Goal: Task Accomplishment & Management: Use online tool/utility

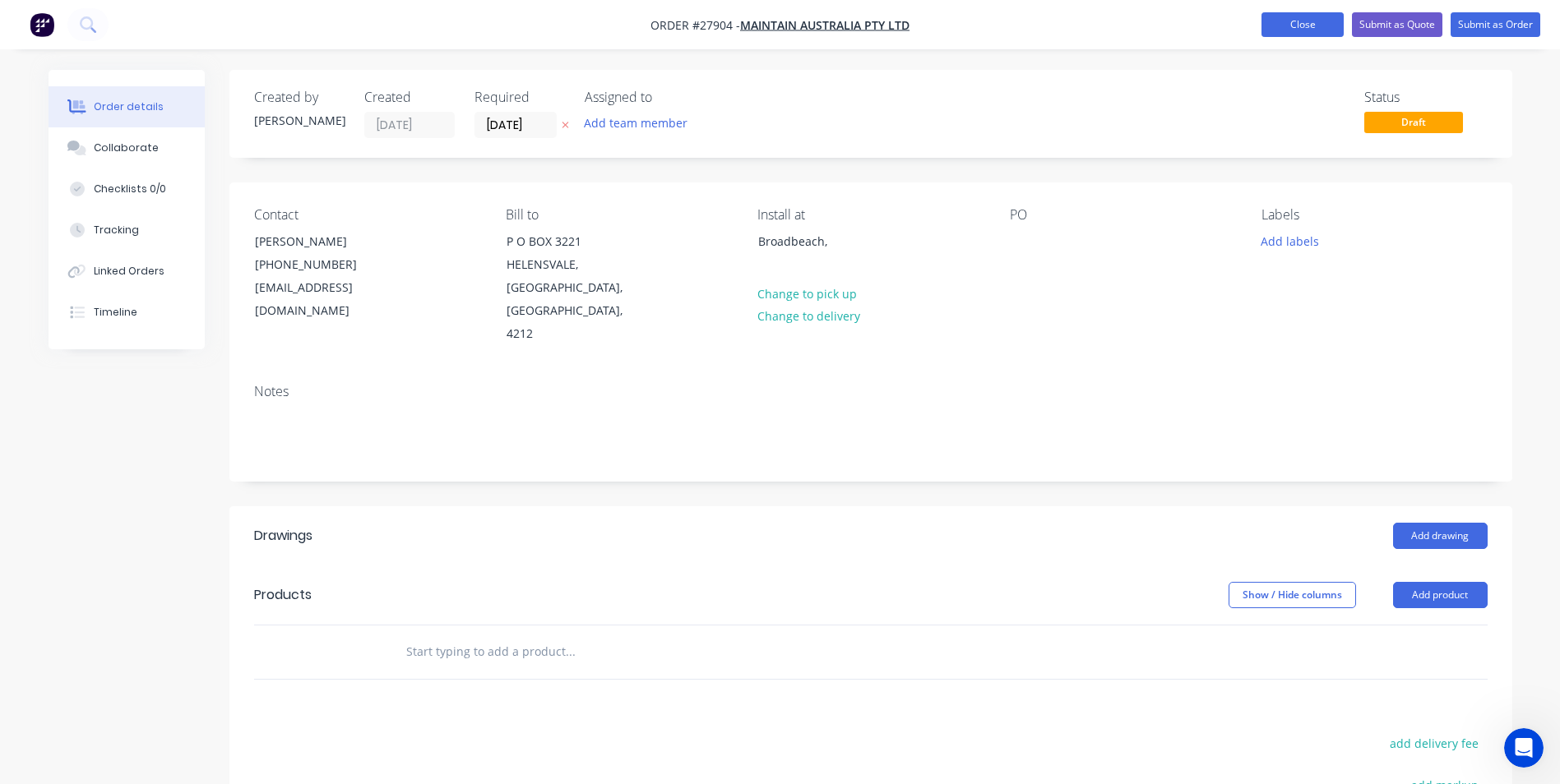
click at [1271, 20] on button "Close" at bounding box center [1302, 24] width 82 height 24
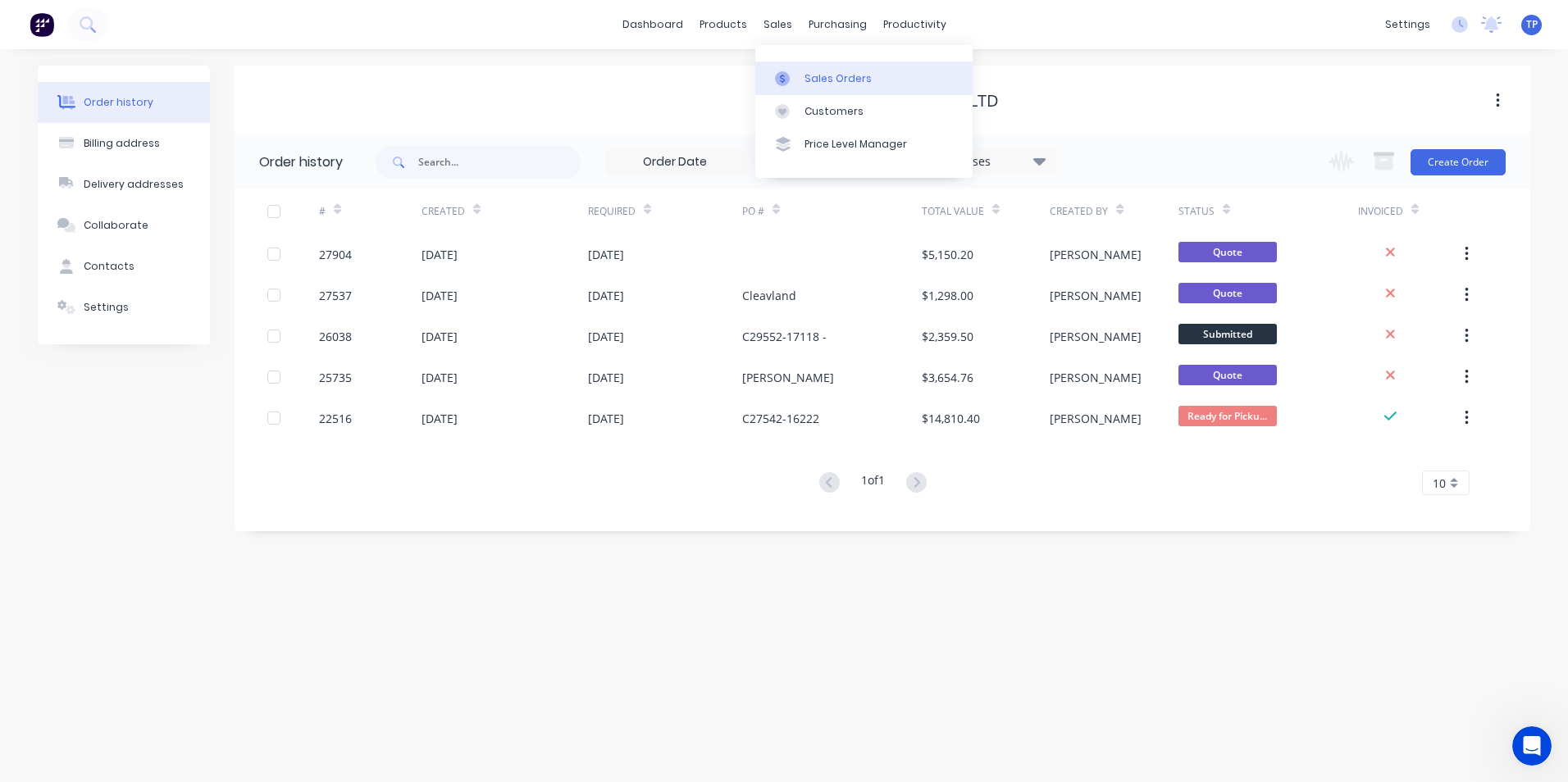
click at [831, 79] on div "Sales Orders" at bounding box center [838, 78] width 68 height 14
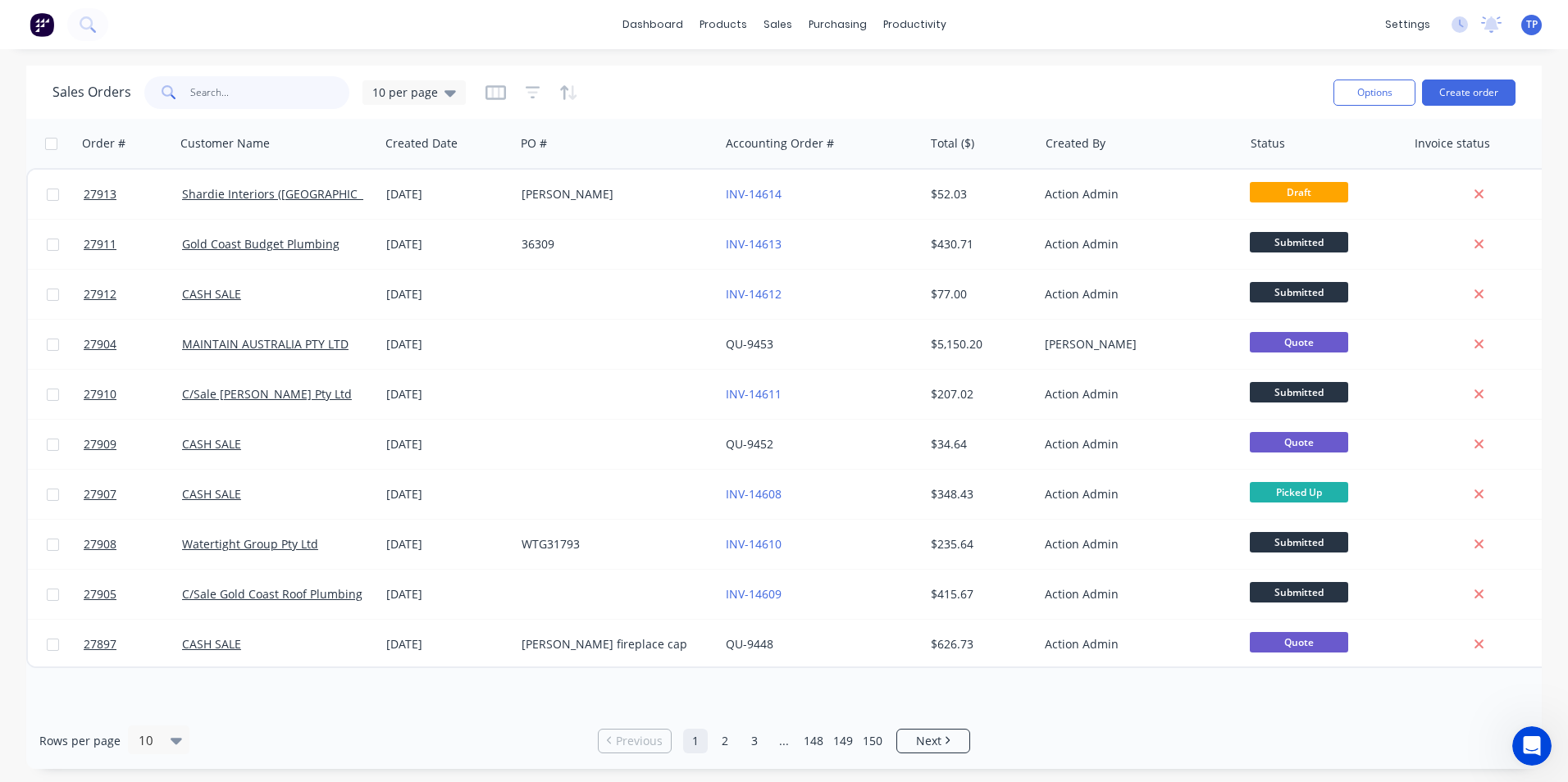
click at [223, 88] on input "text" at bounding box center [269, 93] width 160 height 32
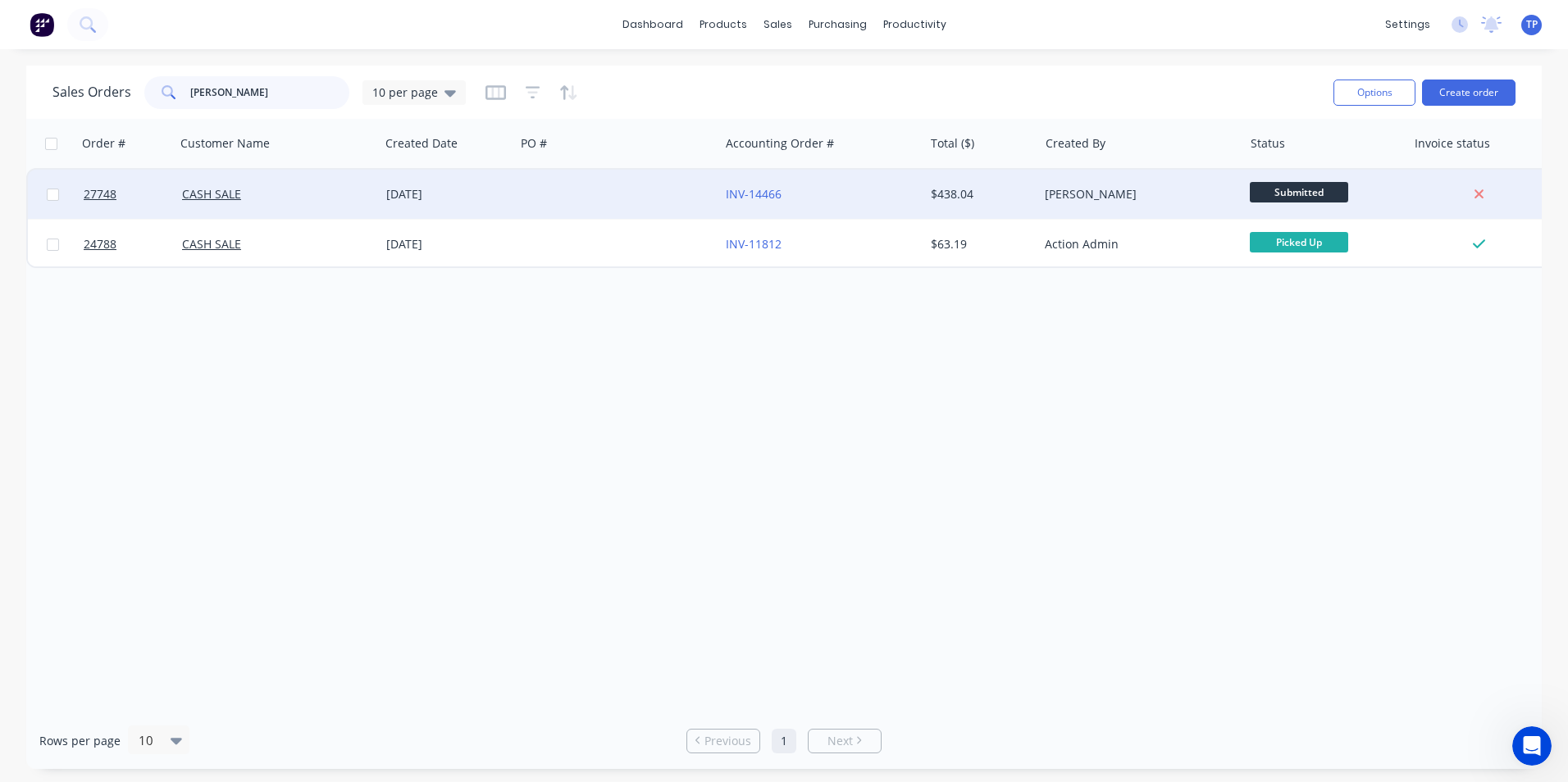
type input "[PERSON_NAME]"
click at [842, 191] on div "INV-14466" at bounding box center [817, 195] width 182 height 16
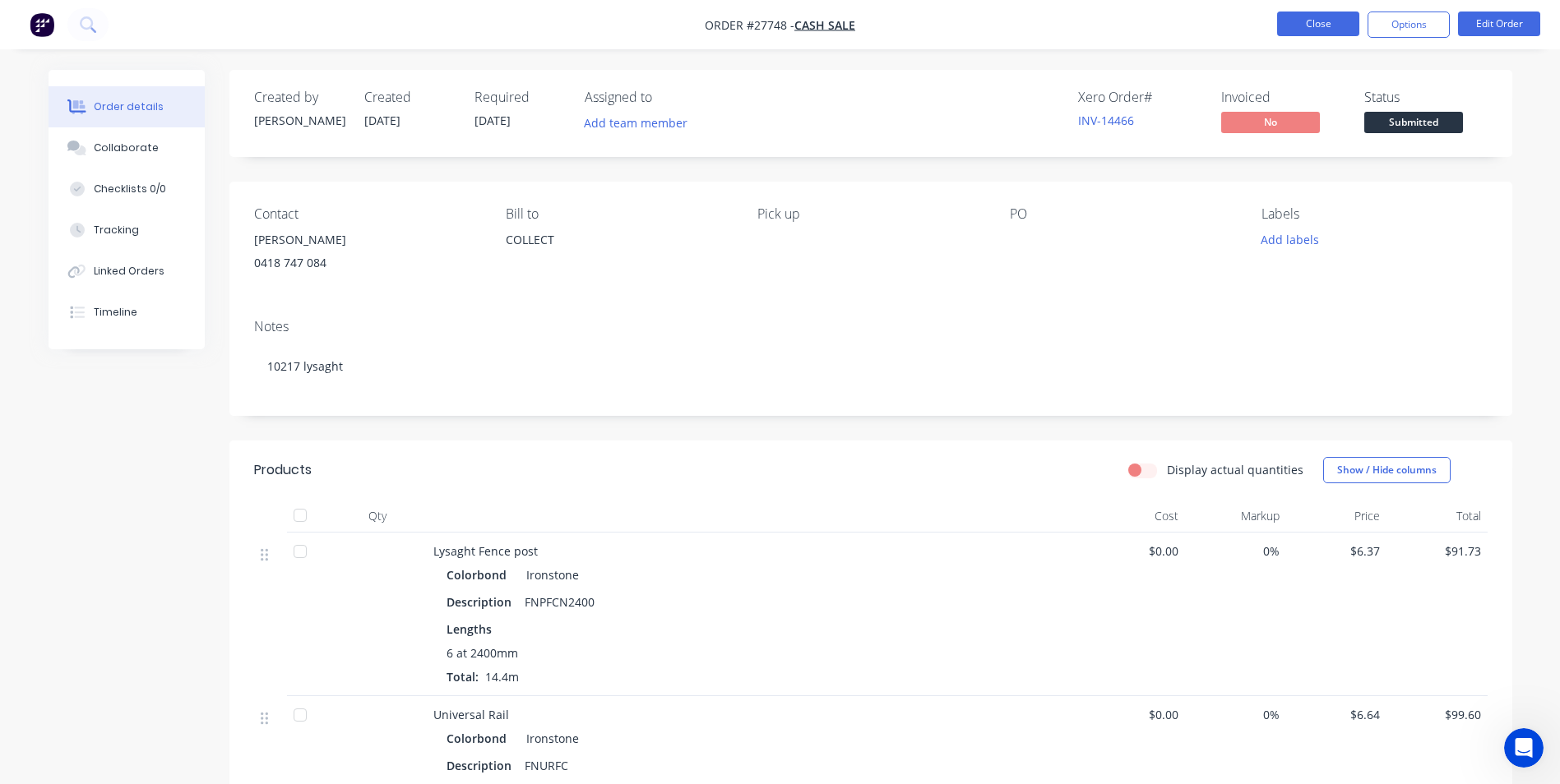
click at [1298, 22] on button "Close" at bounding box center [1318, 23] width 82 height 24
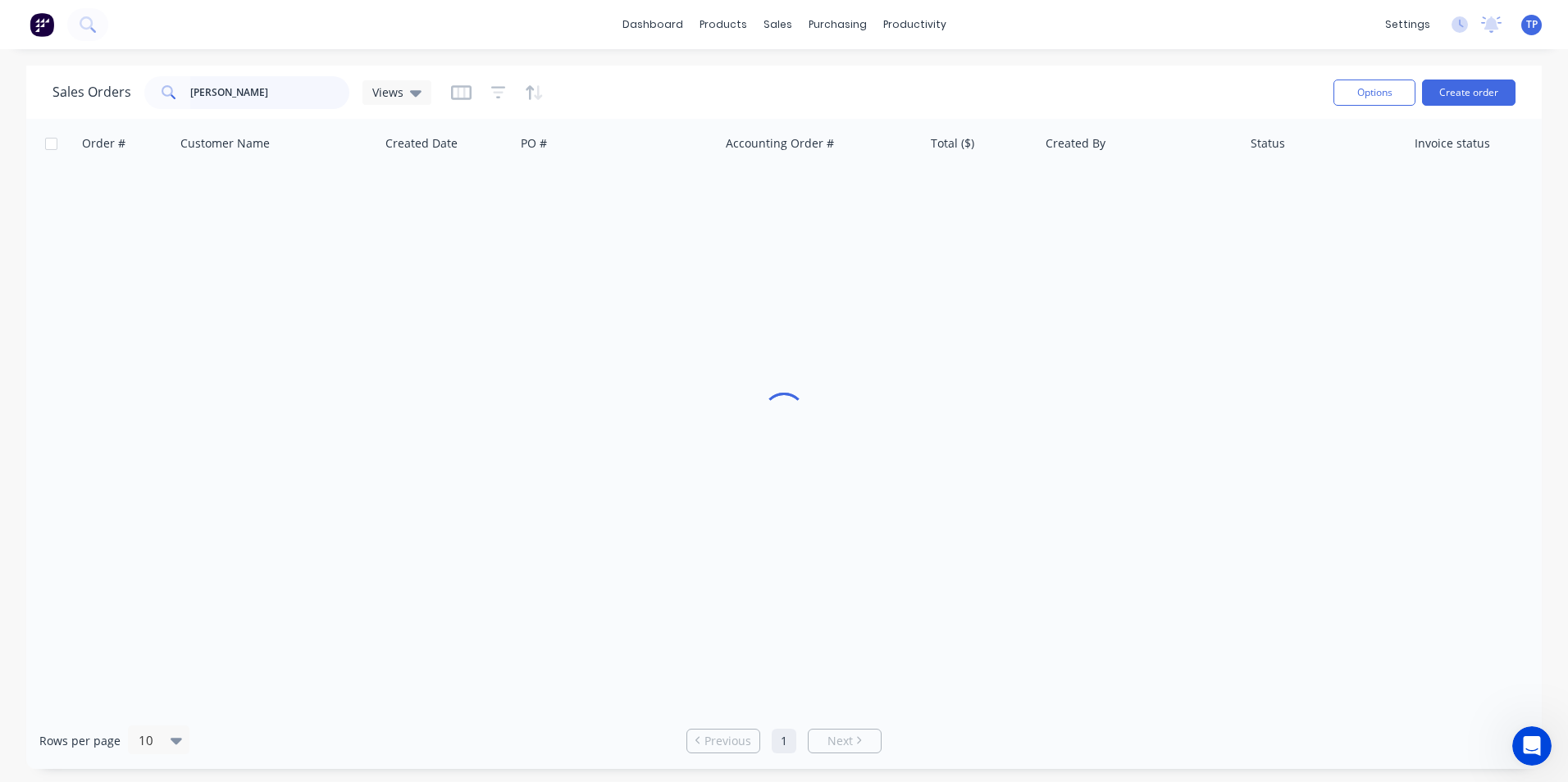
click at [238, 86] on input "[PERSON_NAME]" at bounding box center [269, 93] width 160 height 32
type input "b"
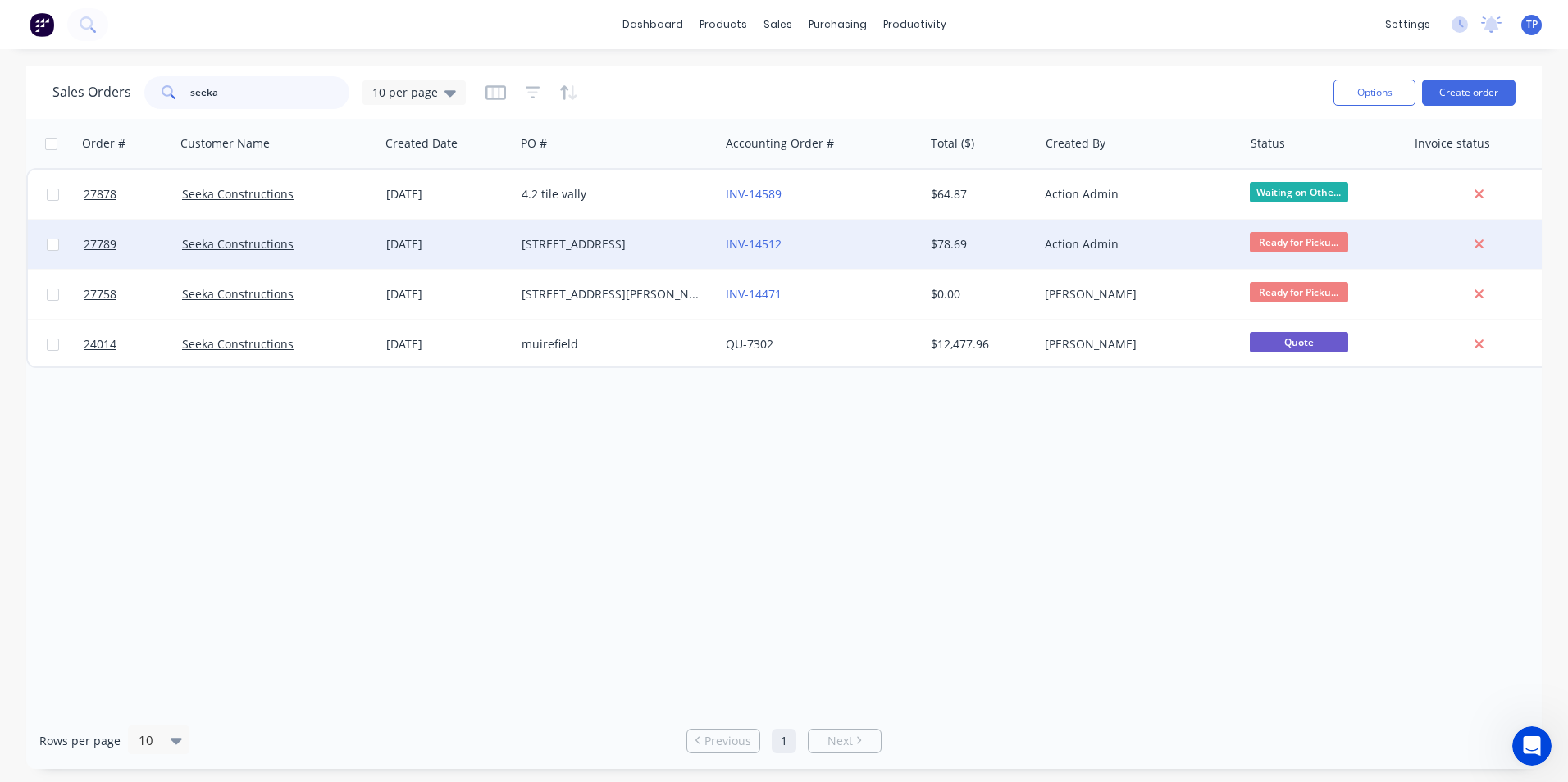
type input "seeka"
click at [671, 243] on div "[STREET_ADDRESS]" at bounding box center [613, 244] width 182 height 16
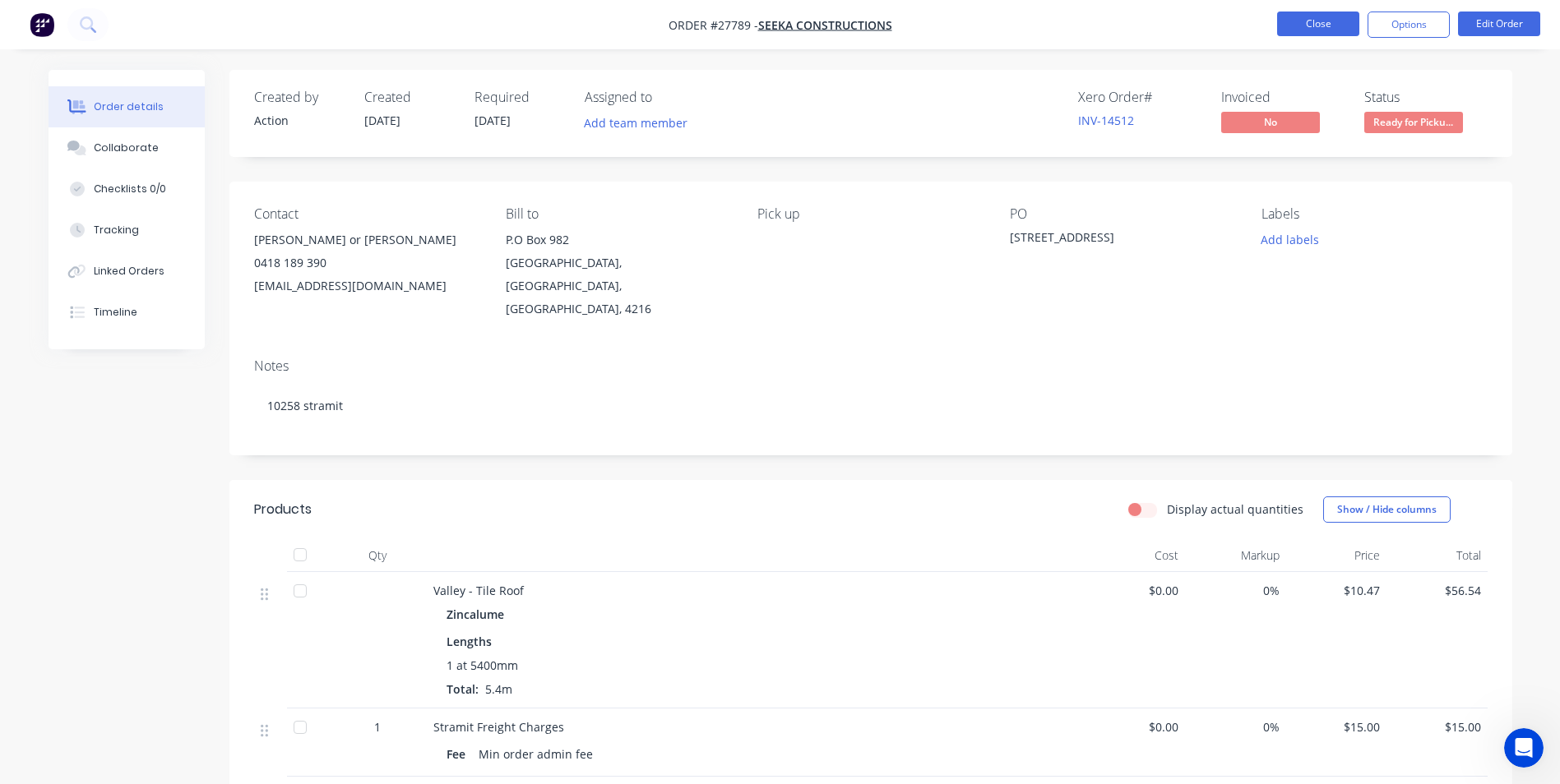
click at [1292, 26] on button "Close" at bounding box center [1318, 23] width 82 height 24
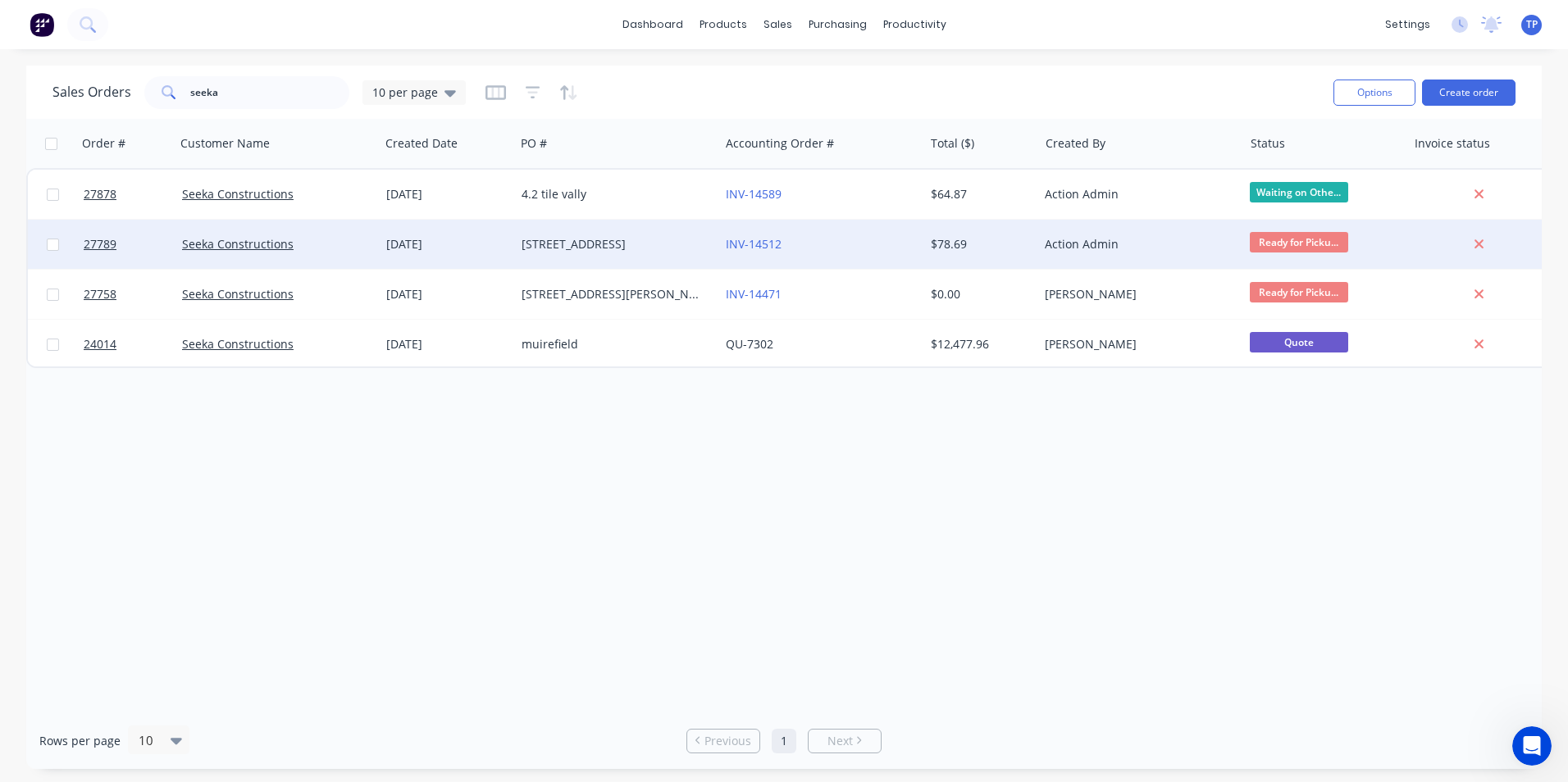
click at [677, 238] on div "[STREET_ADDRESS]" at bounding box center [613, 244] width 182 height 16
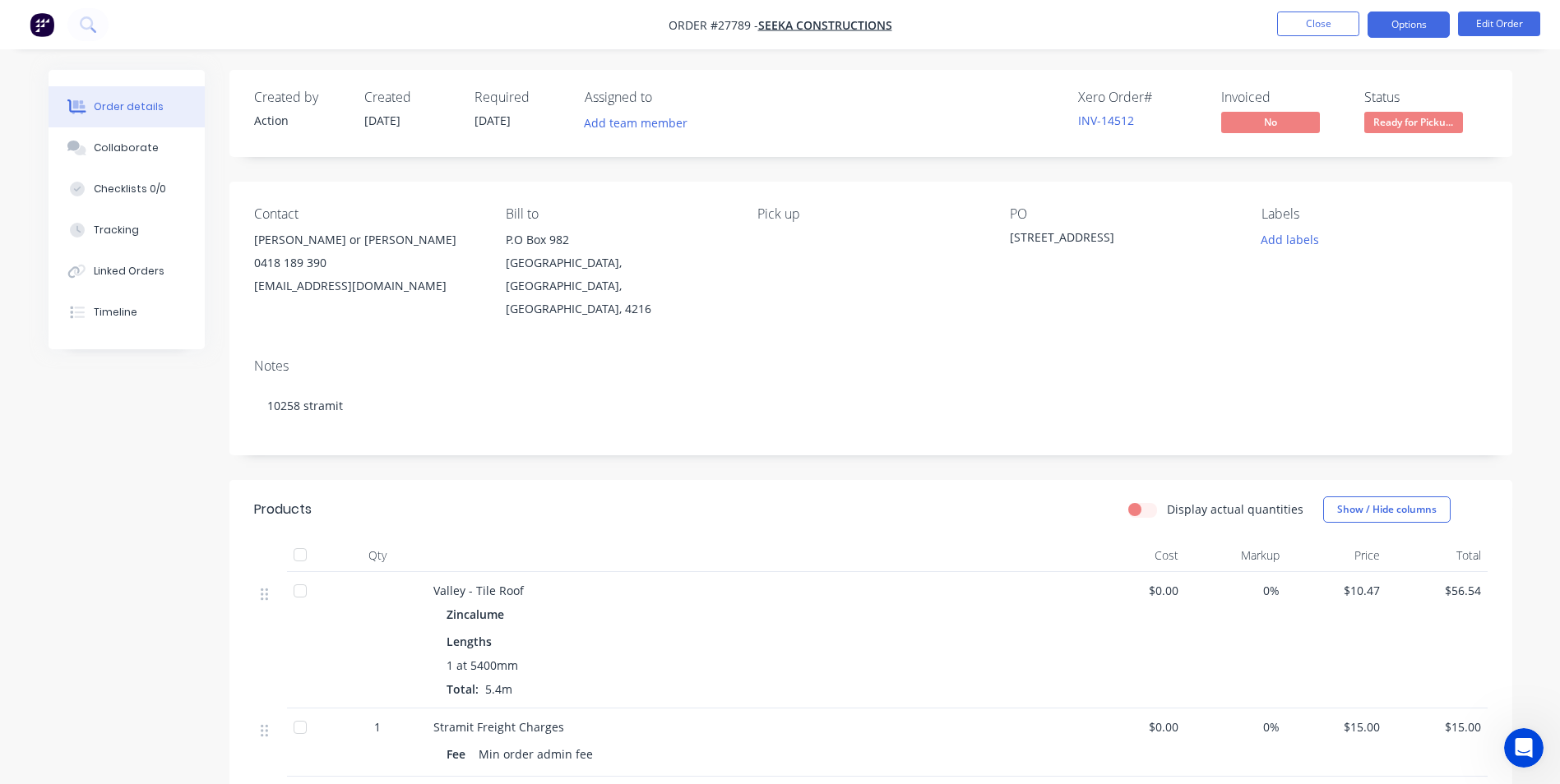
click at [1443, 17] on button "Options" at bounding box center [1408, 24] width 82 height 26
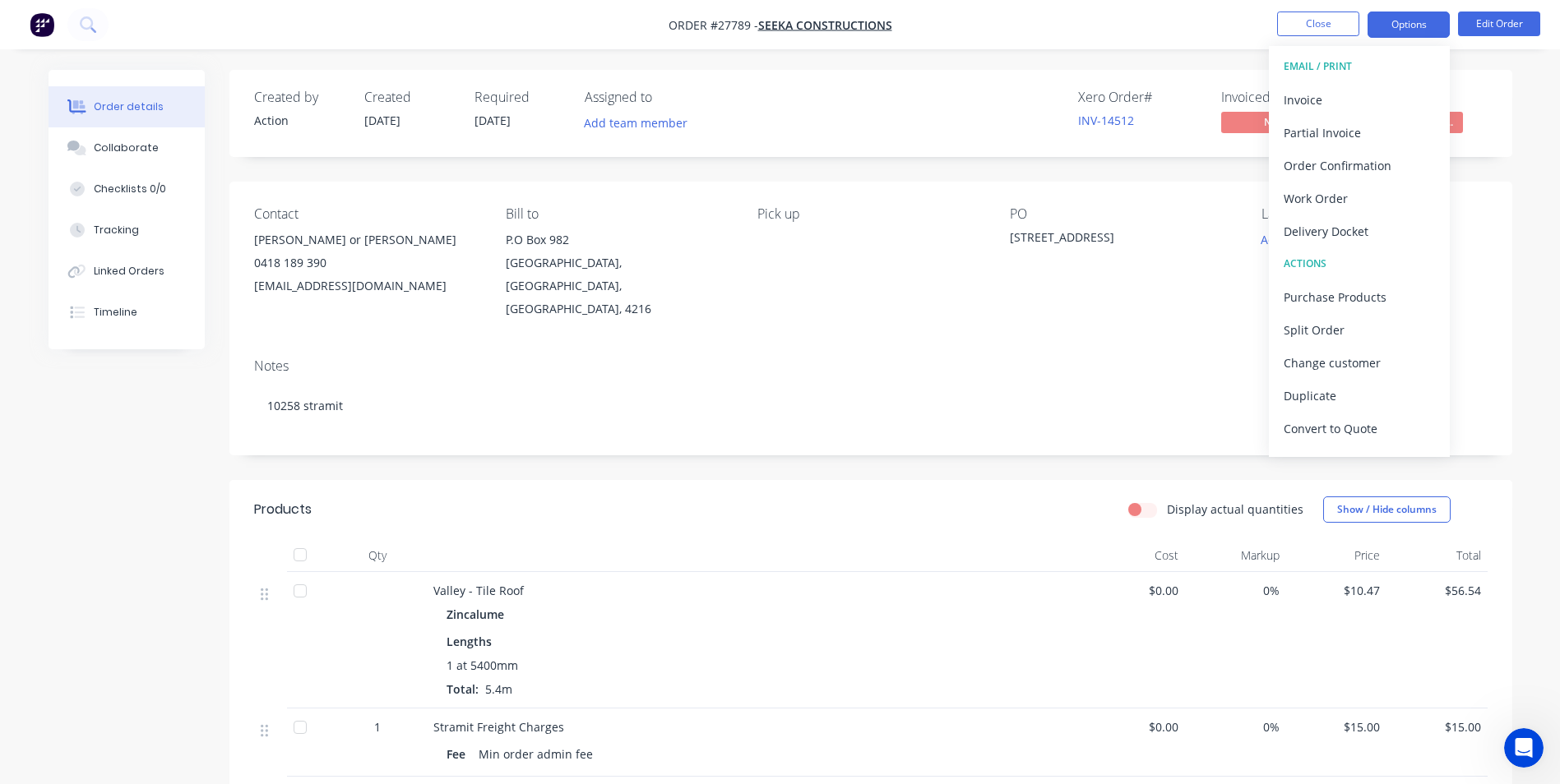
click at [1443, 17] on button "Options" at bounding box center [1408, 24] width 82 height 26
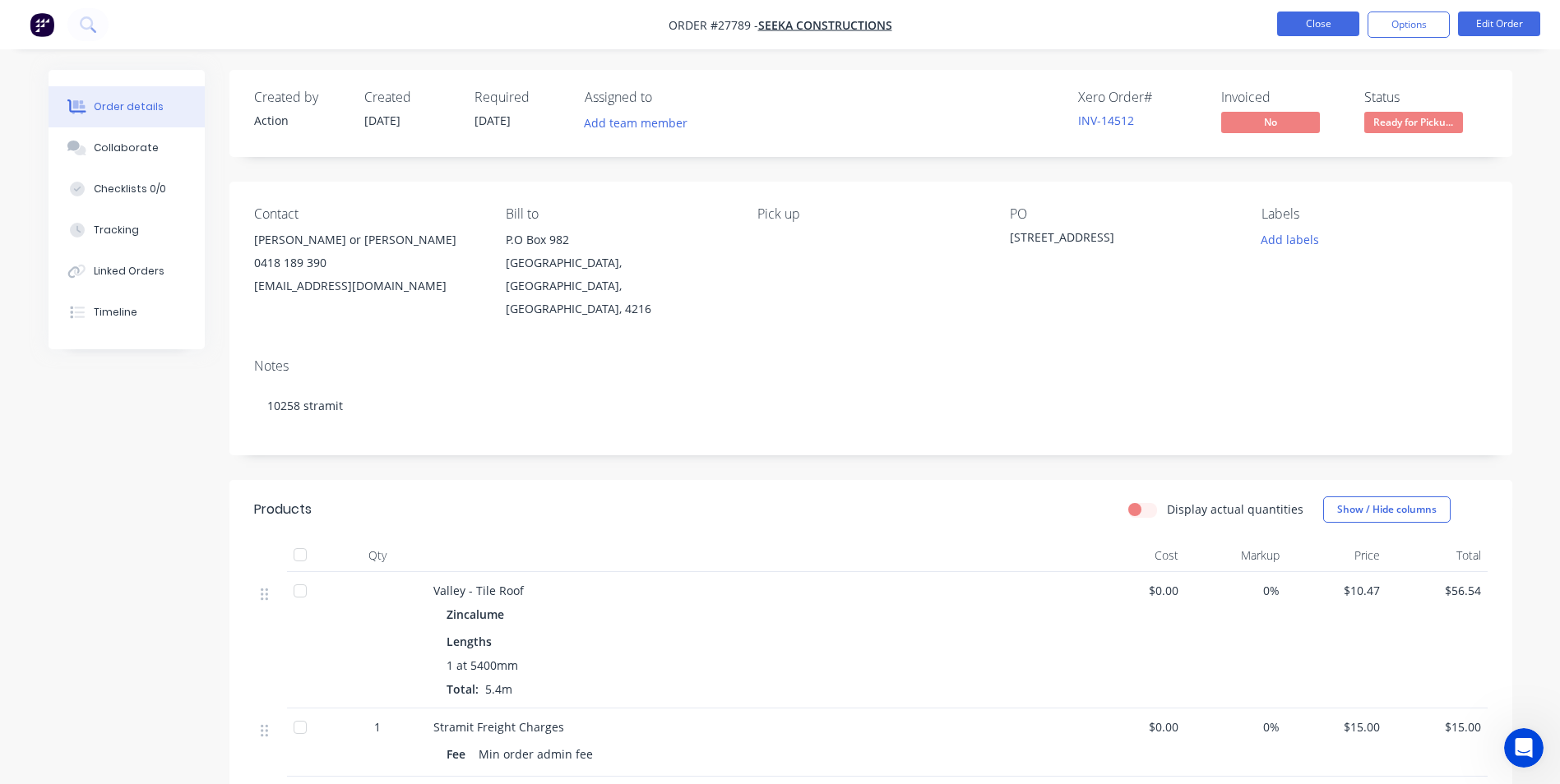
click at [1308, 21] on button "Close" at bounding box center [1318, 23] width 82 height 24
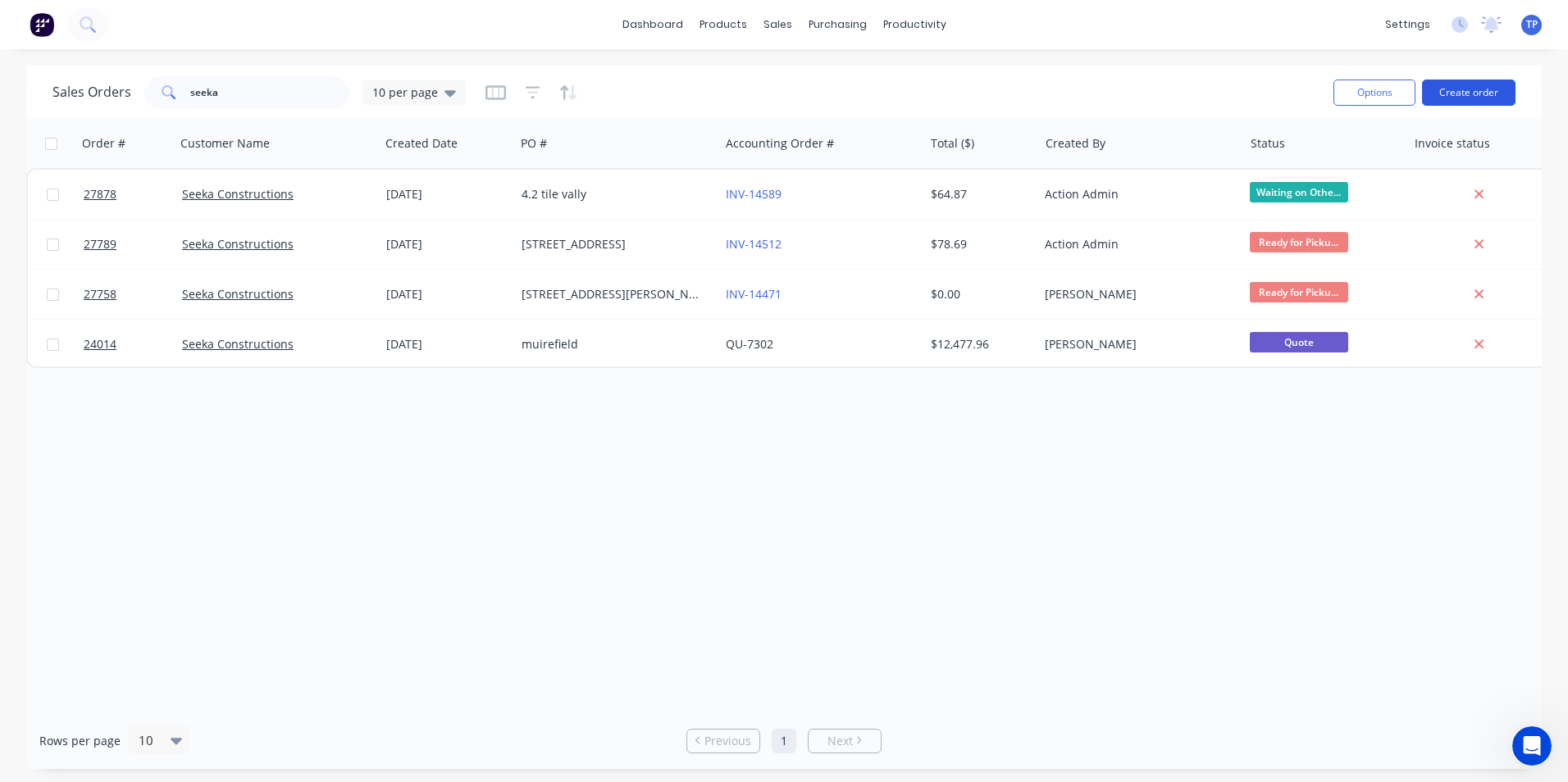
click at [1463, 95] on button "Create order" at bounding box center [1469, 92] width 94 height 26
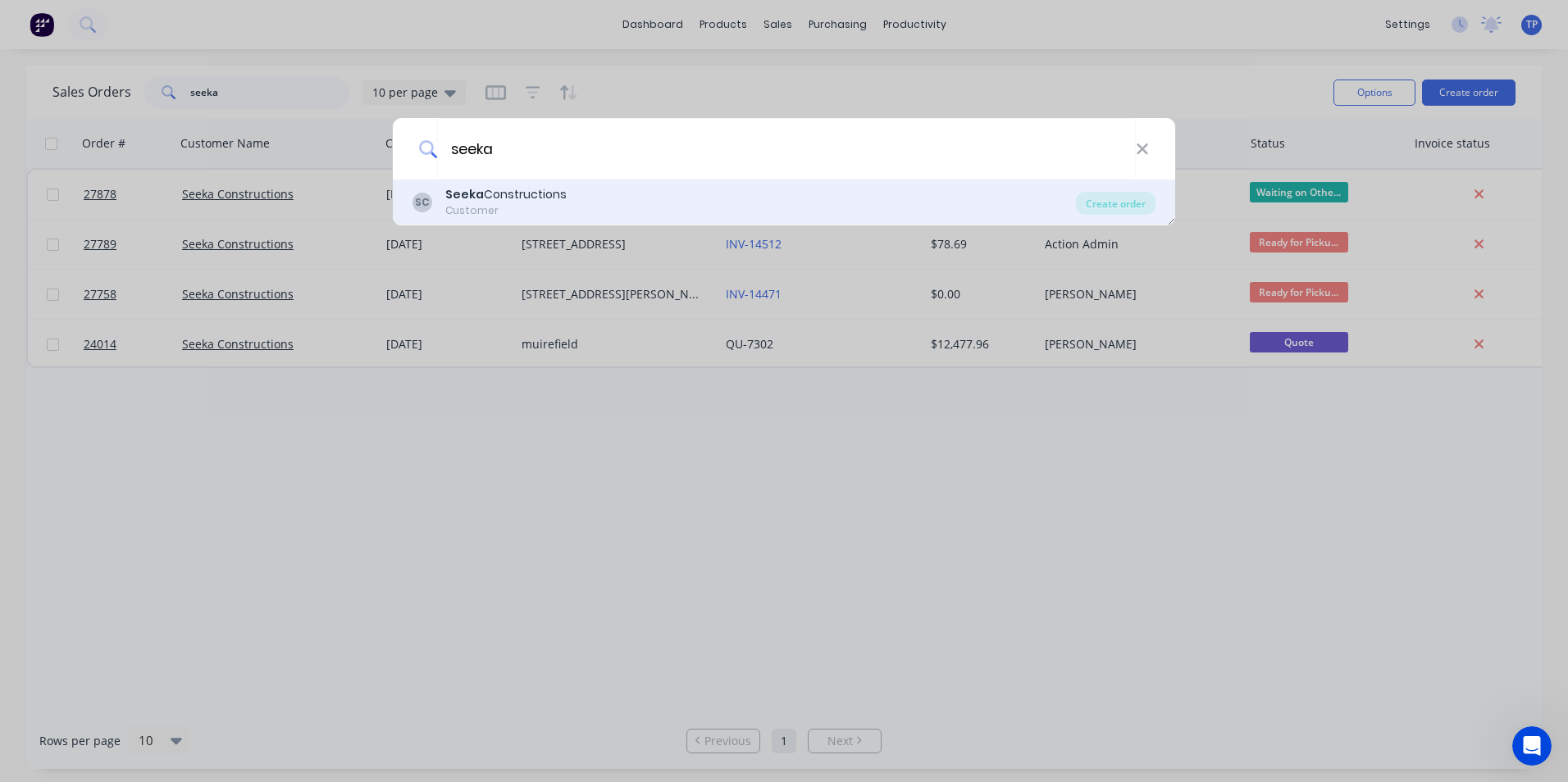
type input "seeka"
click at [525, 205] on div "Customer" at bounding box center [506, 211] width 122 height 14
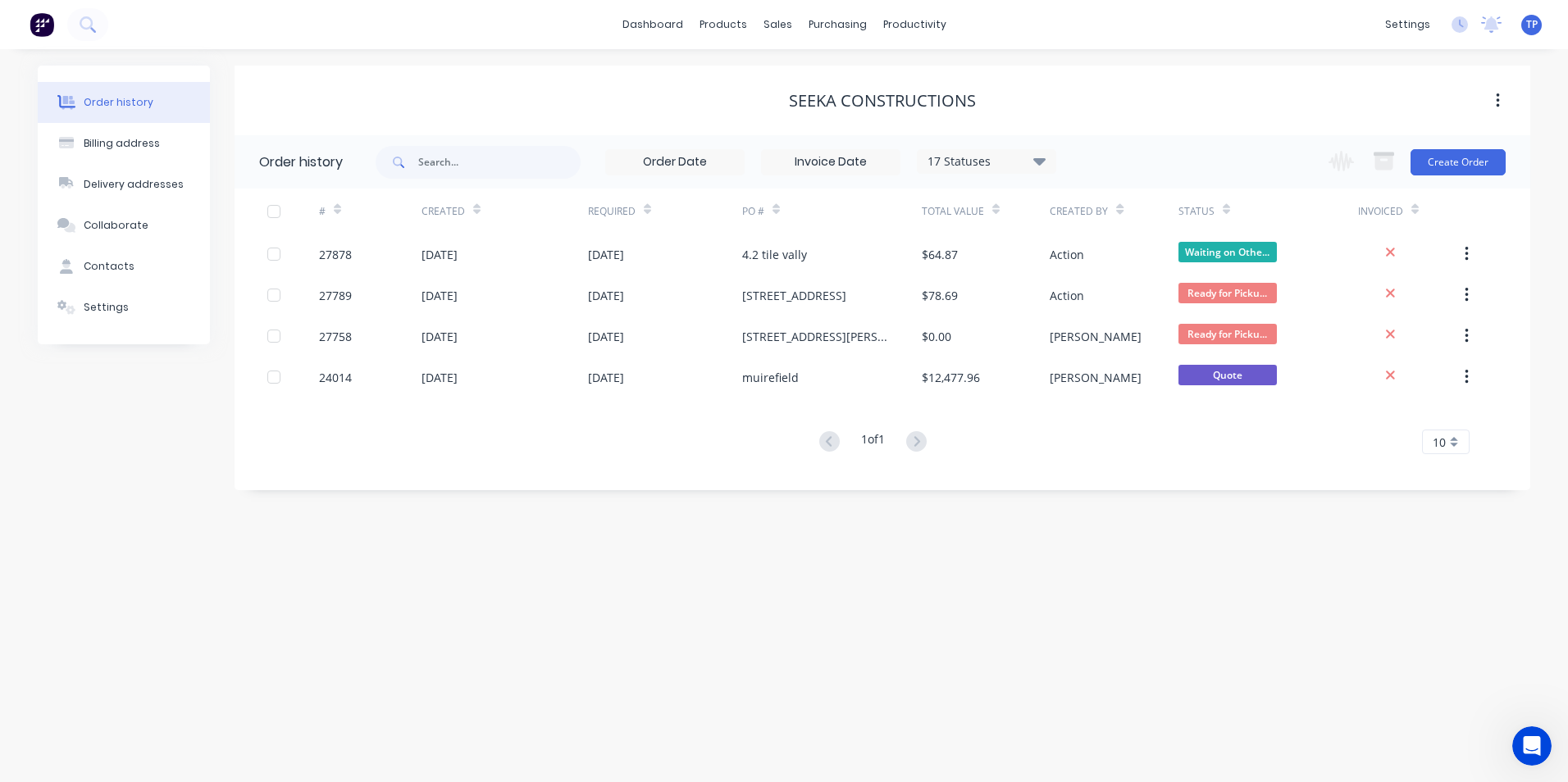
click at [1034, 157] on div "17 Statuses" at bounding box center [987, 161] width 138 height 18
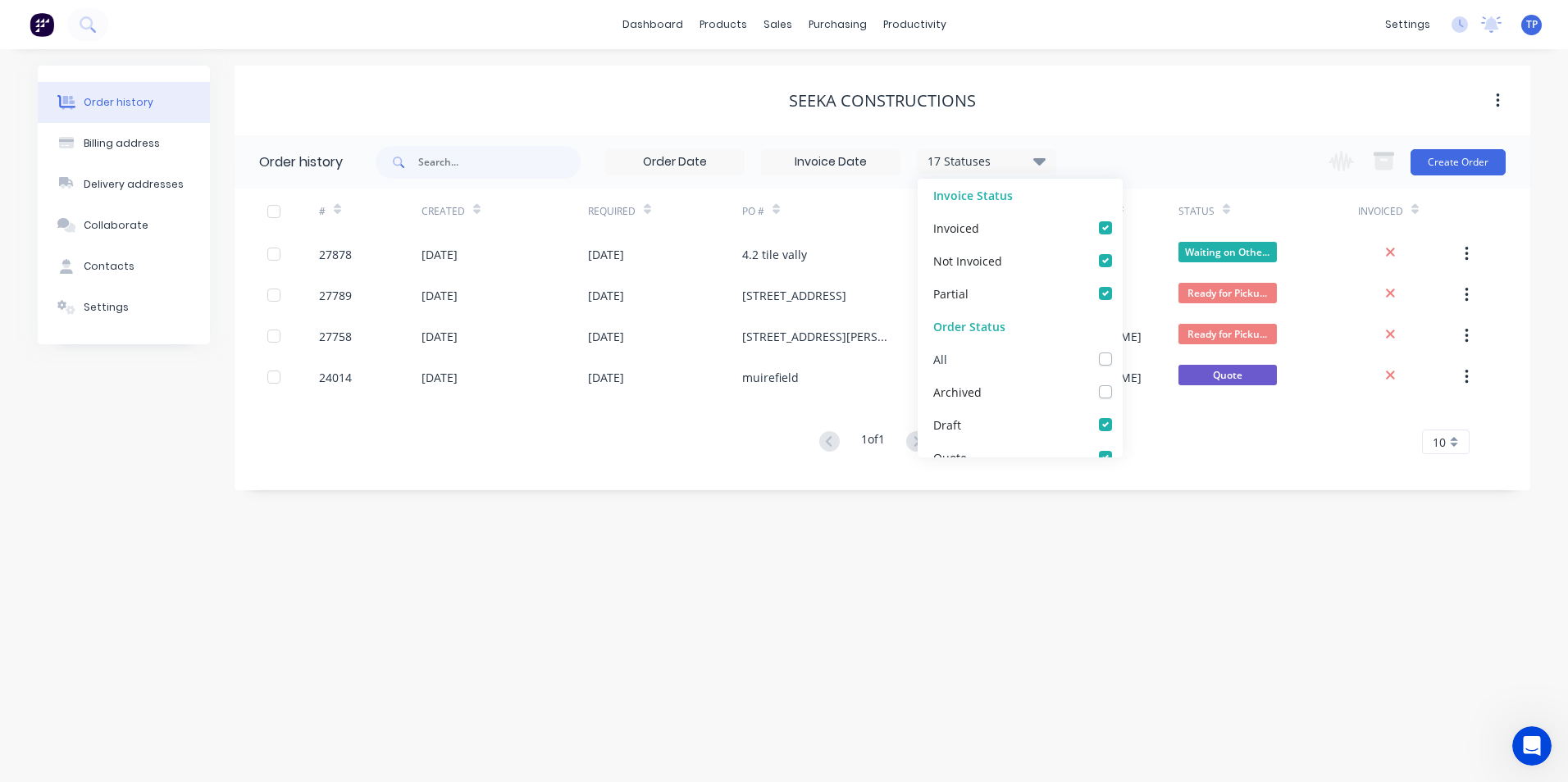
click at [1122, 350] on label at bounding box center [1122, 350] width 0 height 0
click at [1122, 353] on input "checkbox" at bounding box center [1128, 358] width 14 height 15
checkbox input "true"
click at [1136, 580] on div "Order history Billing address Delivery addresses Collaborate Contacts Settings …" at bounding box center [784, 416] width 1568 height 733
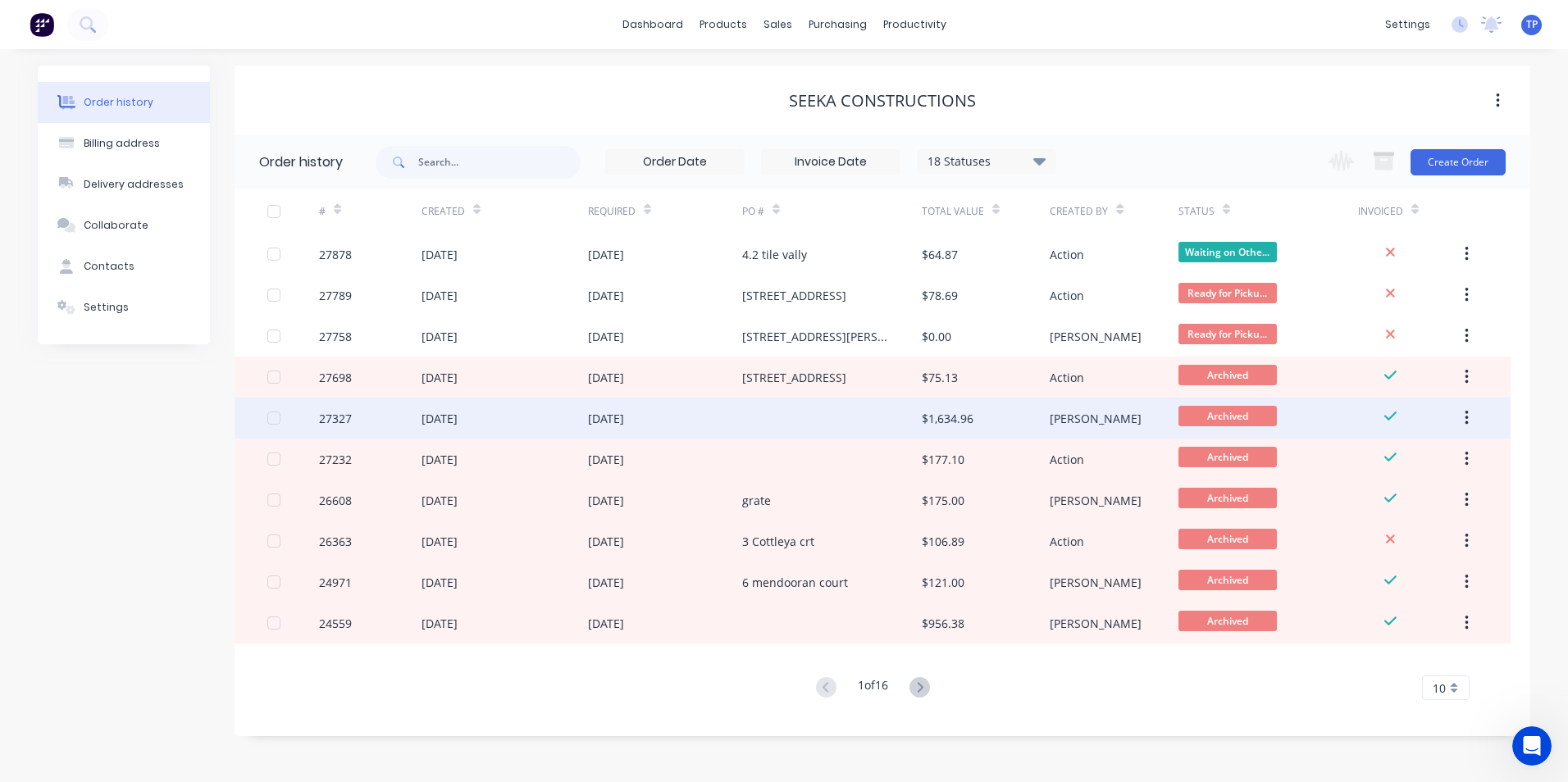
click at [836, 417] on div at bounding box center [832, 418] width 179 height 41
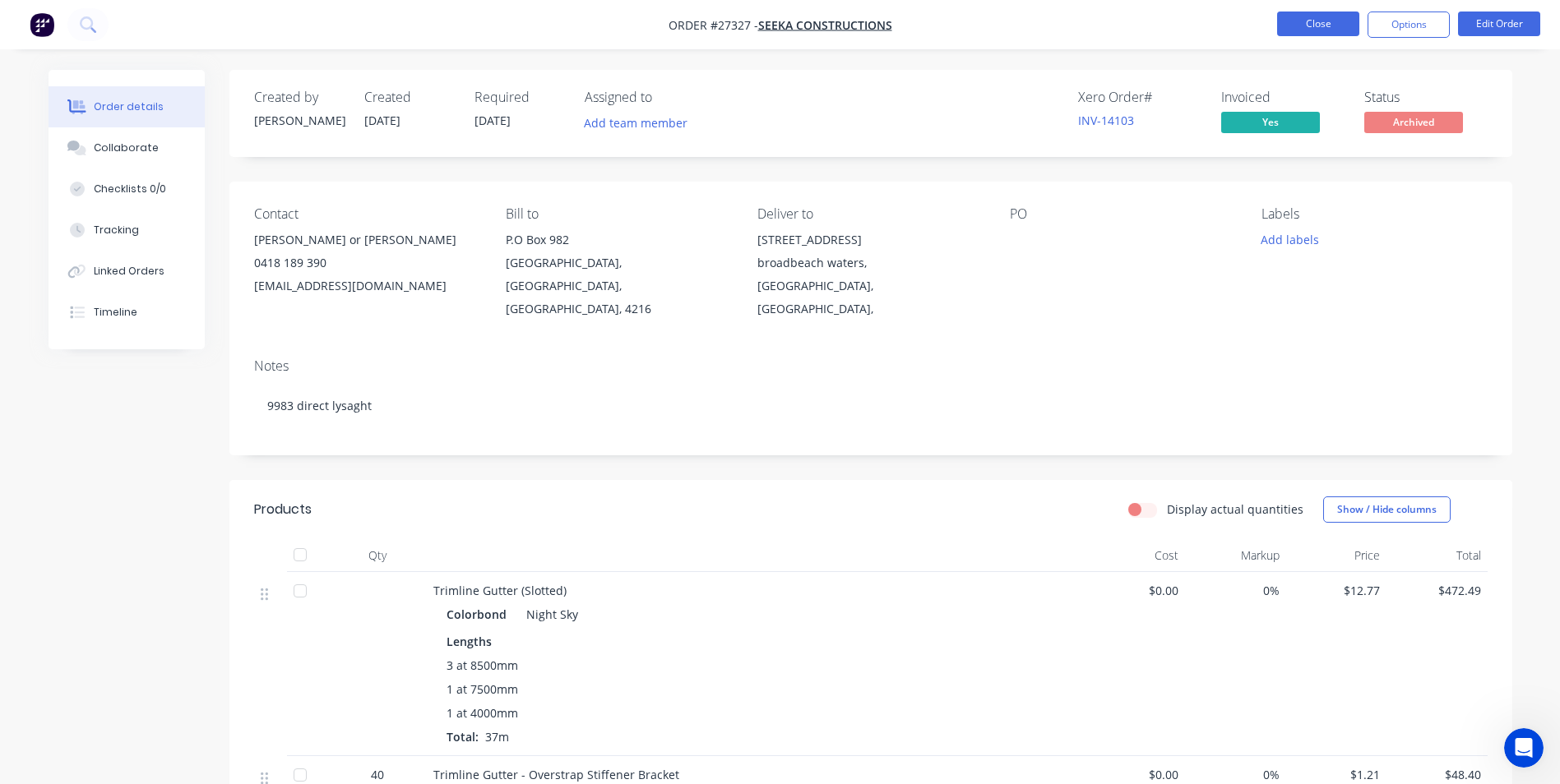
click at [1290, 23] on button "Close" at bounding box center [1318, 23] width 82 height 24
